Goal: Task Accomplishment & Management: Manage account settings

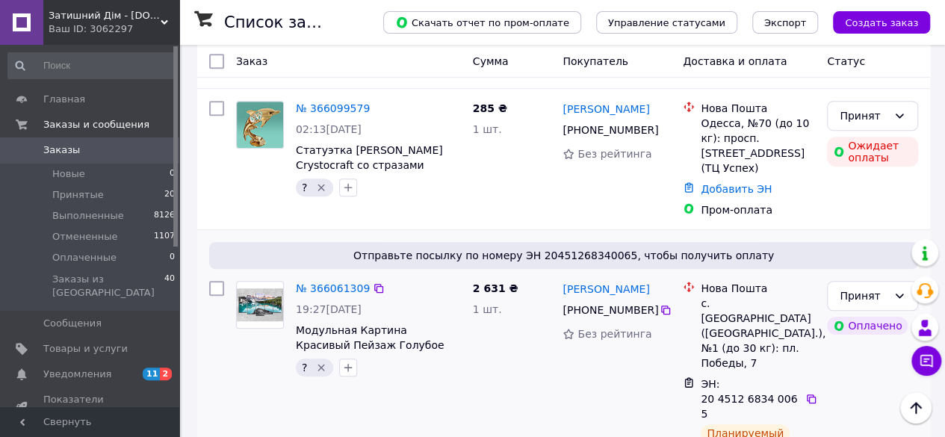
scroll to position [448, 0]
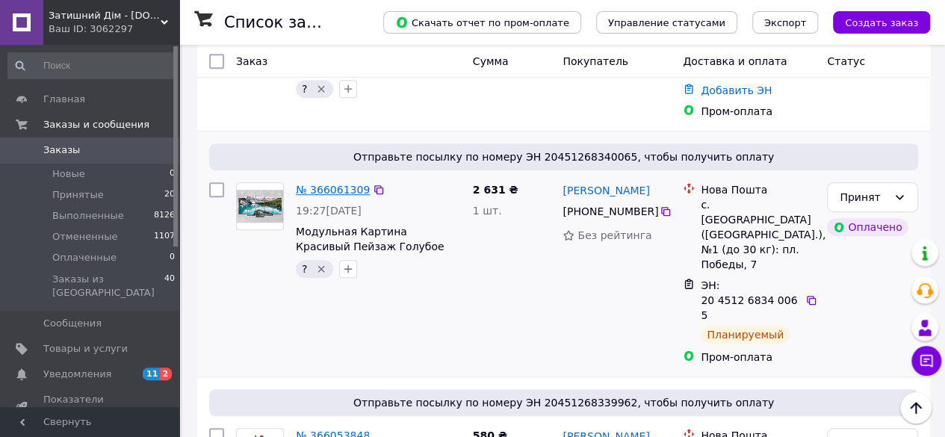
click at [311, 184] on link "№ 366061309" at bounding box center [333, 190] width 74 height 12
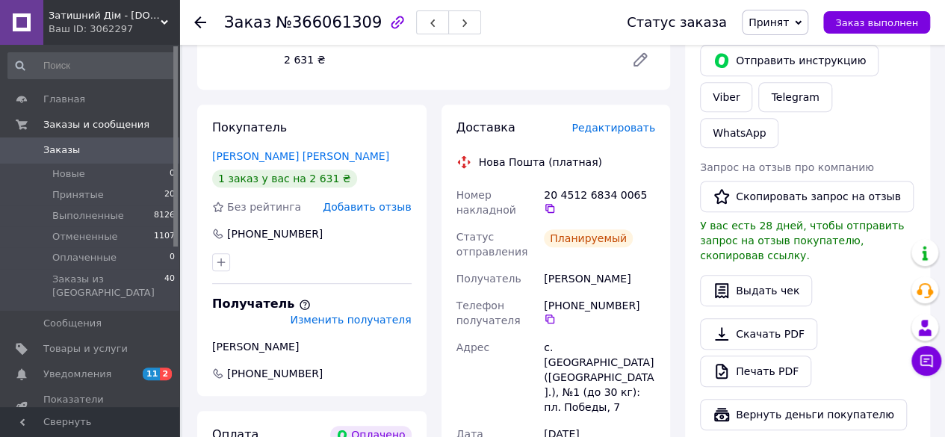
scroll to position [299, 0]
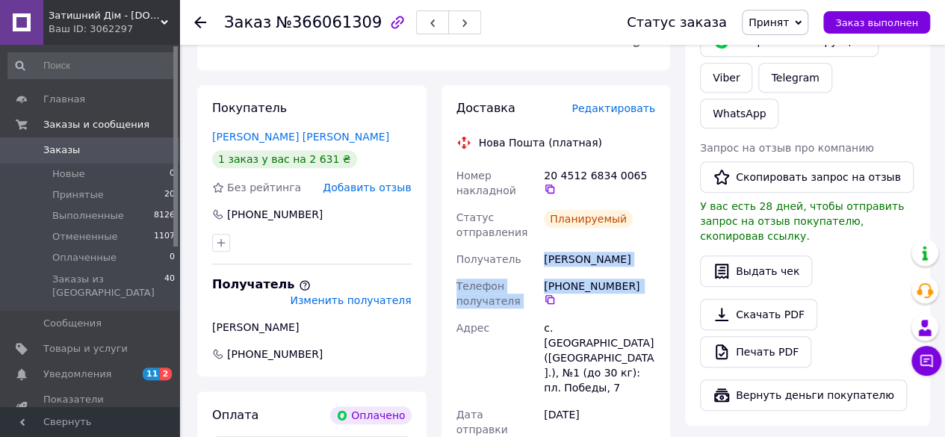
drag, startPoint x: 648, startPoint y: 285, endPoint x: 541, endPoint y: 258, distance: 110.4
click at [541, 258] on div "Доставка Редактировать Нова Пошта (платная) Номер накладной 20 4512 6834 0065  …" at bounding box center [556, 347] width 229 height 525
copy div "[PERSON_NAME] Телефон получателя [PHONE_NUMBER]"
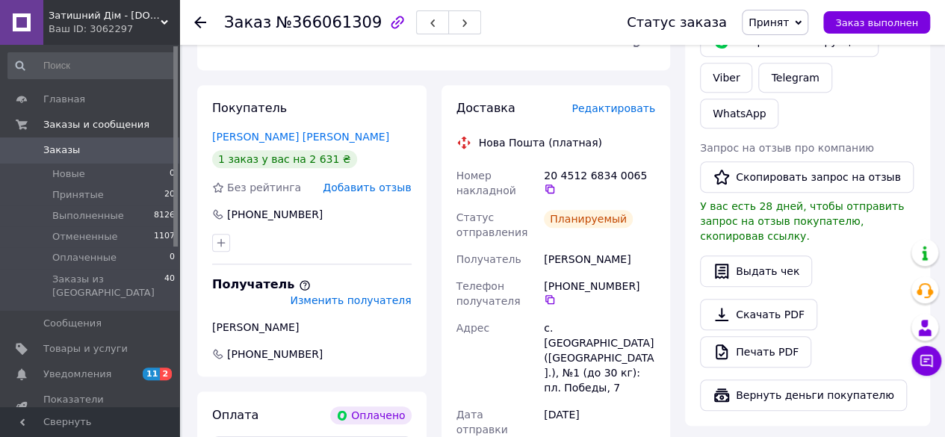
drag, startPoint x: 439, startPoint y: 421, endPoint x: 604, endPoint y: 294, distance: 207.7
click at [439, 421] on div "Доставка Редактировать Нова Пошта (платная) Номер накладной 20 4512 6834 0065  …" at bounding box center [556, 347] width 244 height 525
drag, startPoint x: 544, startPoint y: 331, endPoint x: 563, endPoint y: 356, distance: 32.0
click at [563, 356] on div "с. [GEOGRAPHIC_DATA] ([GEOGRAPHIC_DATA].), №1 (до 30 кг): пл. Победы, 7" at bounding box center [599, 358] width 117 height 87
copy div "с. [GEOGRAPHIC_DATA] ([GEOGRAPHIC_DATA].), №1"
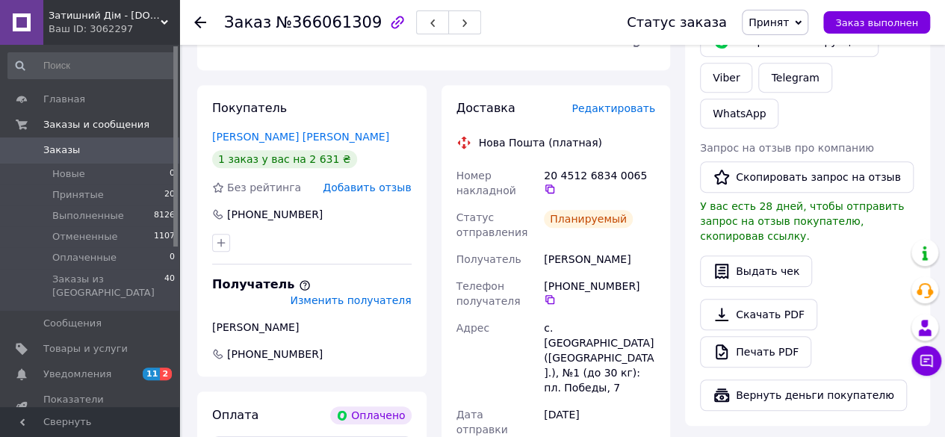
drag, startPoint x: 196, startPoint y: 424, endPoint x: 203, endPoint y: 409, distance: 16.7
click at [196, 424] on div "Покупатель [PERSON_NAME] [PERSON_NAME] 1 заказ у вас на 2 631 ₴ Без рейтинга До…" at bounding box center [312, 347] width 244 height 525
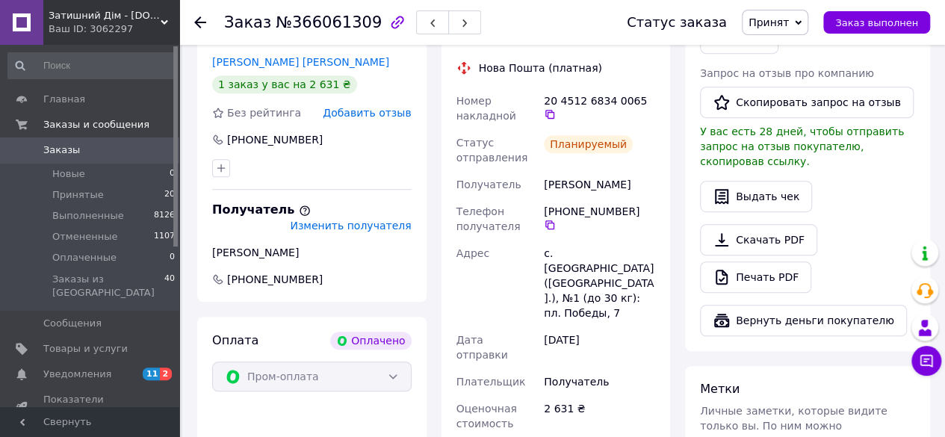
scroll to position [448, 0]
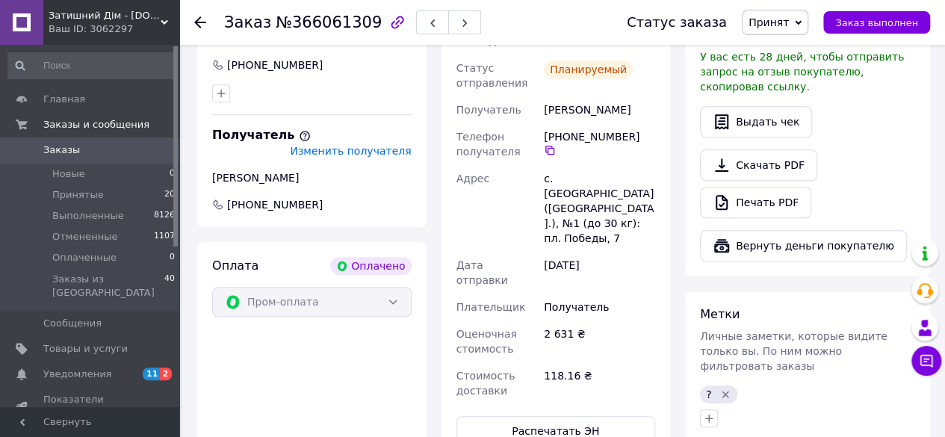
drag, startPoint x: 210, startPoint y: 425, endPoint x: 296, endPoint y: 197, distance: 244.3
click at [209, 425] on div "Оплата Оплачено Пром-оплата" at bounding box center [311, 351] width 229 height 218
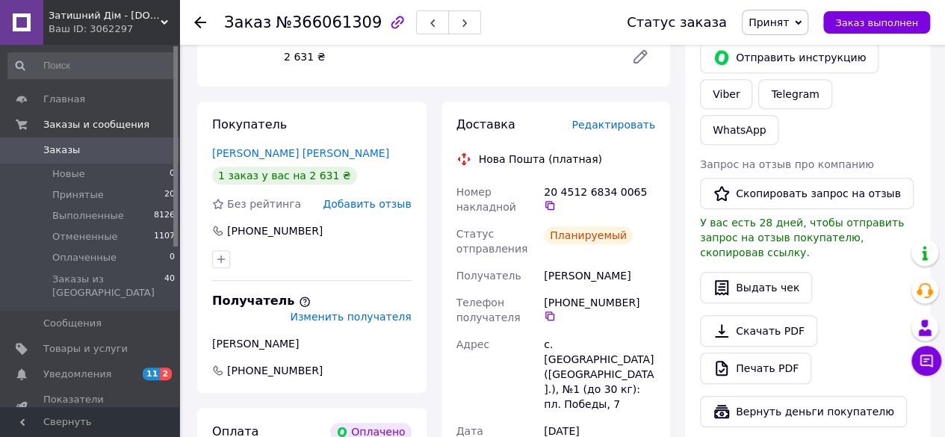
scroll to position [0, 0]
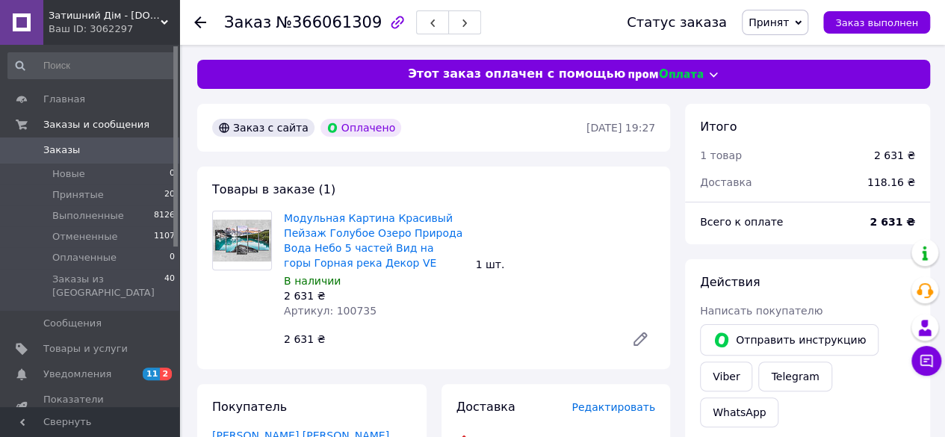
click at [202, 22] on use at bounding box center [200, 22] width 12 height 12
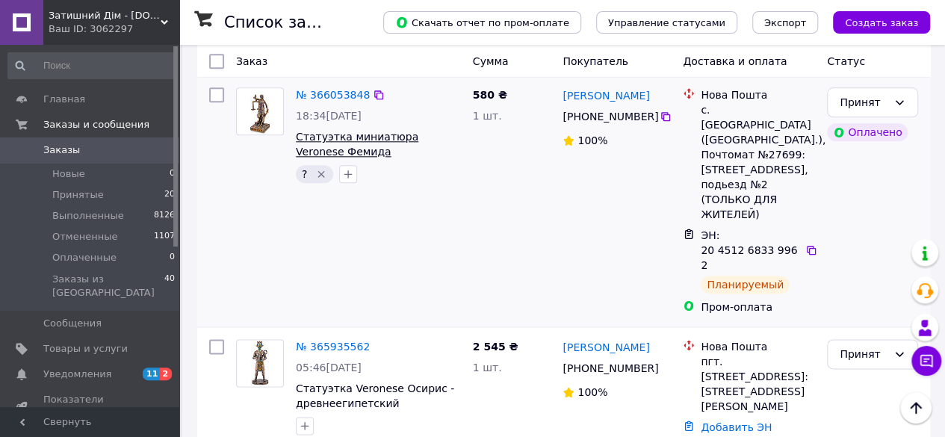
scroll to position [598, 0]
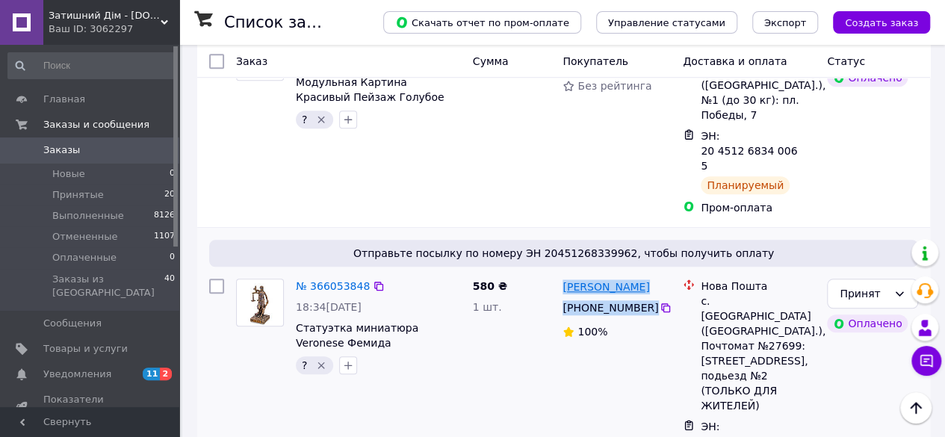
drag, startPoint x: 668, startPoint y: 229, endPoint x: 562, endPoint y: 205, distance: 108.8
click at [562, 273] on div "[PERSON_NAME] [PHONE_NUMBER]%" at bounding box center [617, 392] width 120 height 239
copy div "[PERSON_NAME] [PHONE_NUMBER]"
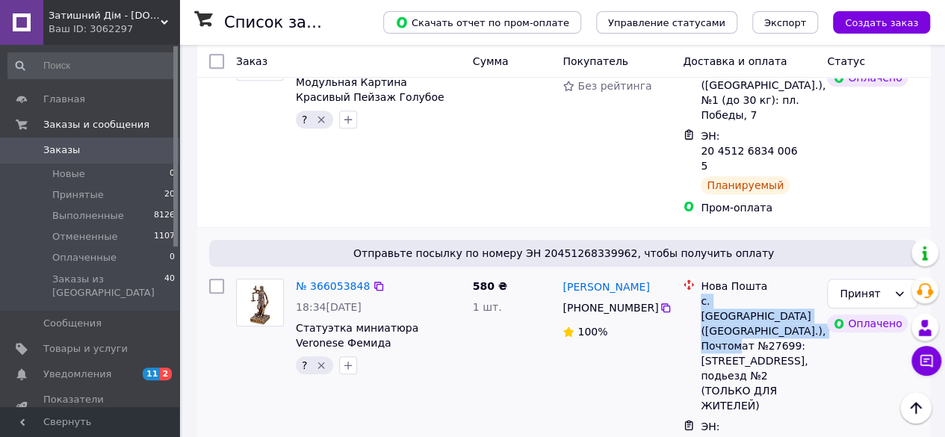
drag, startPoint x: 700, startPoint y: 221, endPoint x: 797, endPoint y: 253, distance: 101.6
click at [797, 294] on div "с. [GEOGRAPHIC_DATA] ([GEOGRAPHIC_DATA].), Почтомат №27699: [STREET_ADDRESS], п…" at bounding box center [758, 354] width 114 height 120
copy div "с. [GEOGRAPHIC_DATA] ([GEOGRAPHIC_DATA].), Почтомат №27699:"
